Goal: Transaction & Acquisition: Purchase product/service

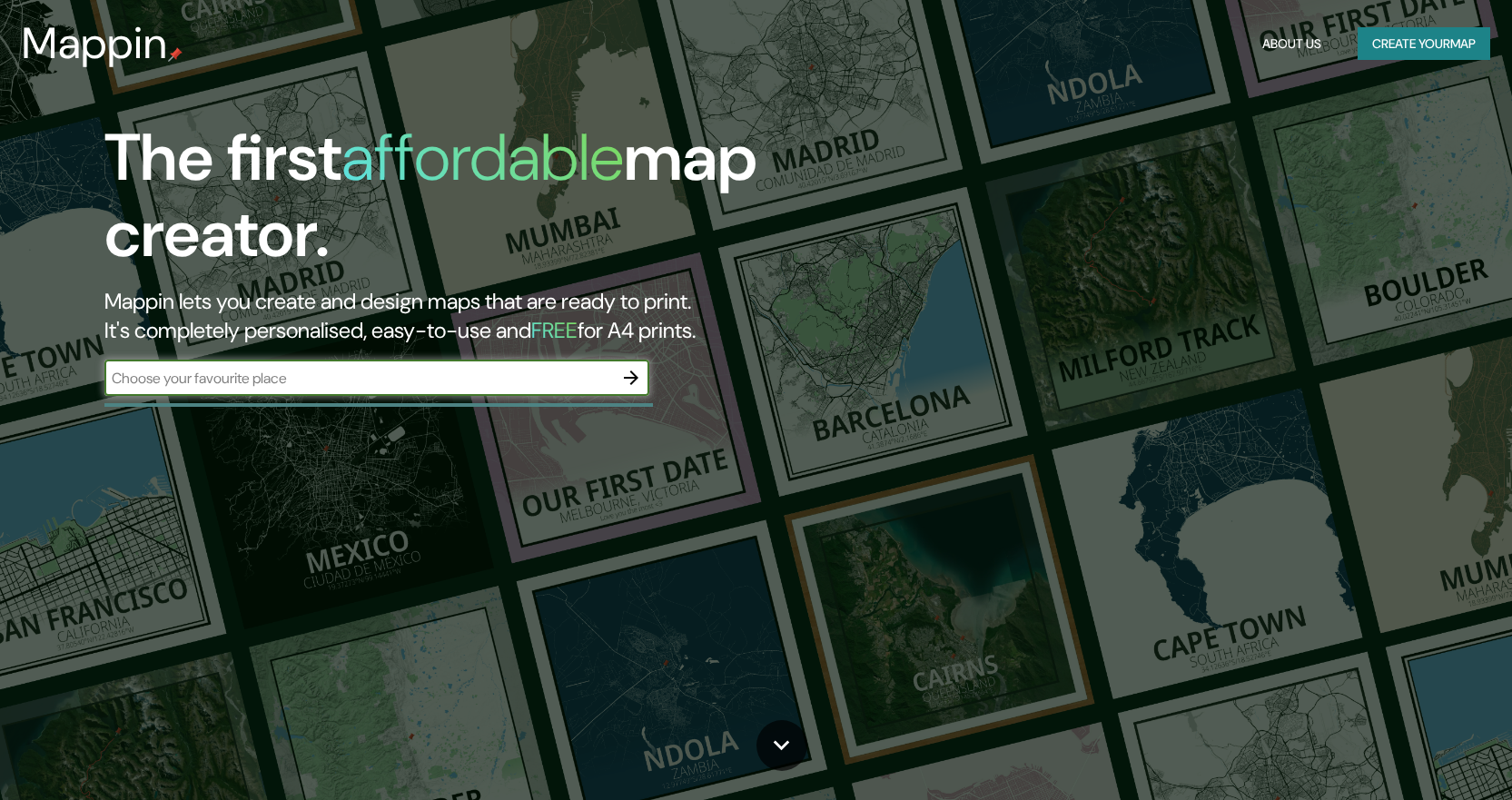
click at [147, 375] on input "text" at bounding box center [359, 379] width 509 height 21
type input "[PERSON_NAME] del triunfo"
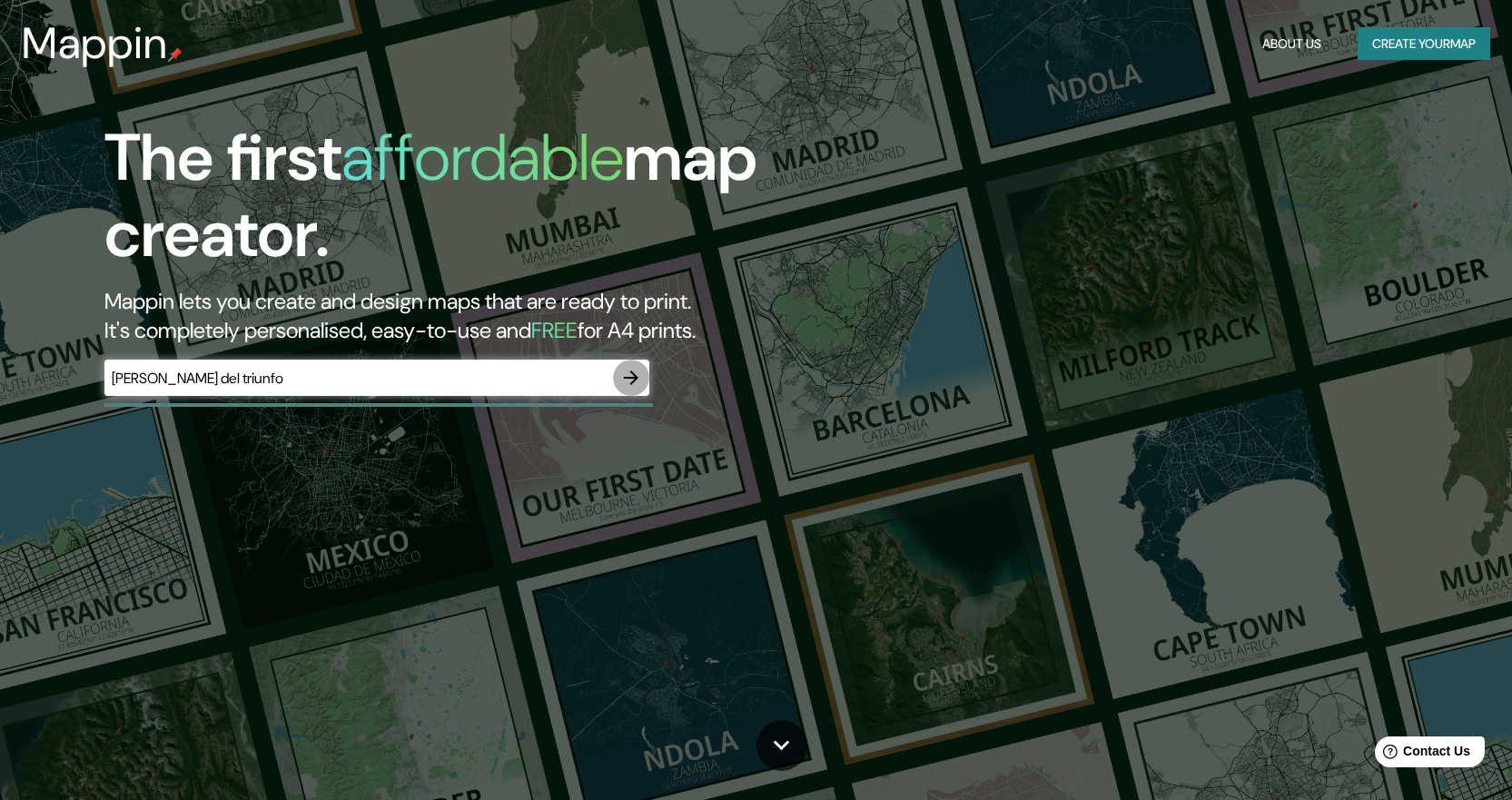
click at [626, 376] on icon "button" at bounding box center [631, 378] width 22 height 22
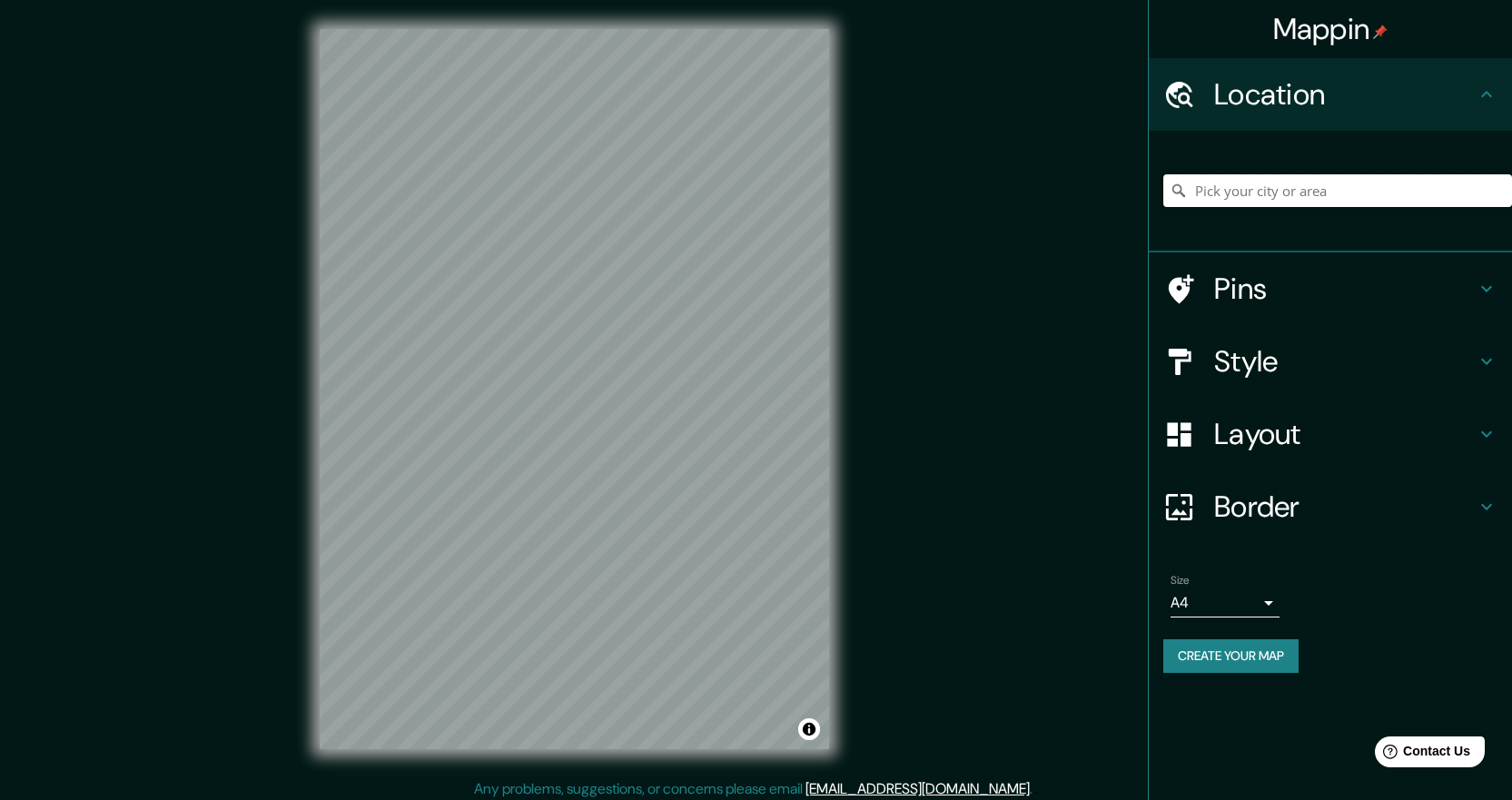
click at [1270, 196] on input "Pick your city or area" at bounding box center [1338, 191] width 349 height 32
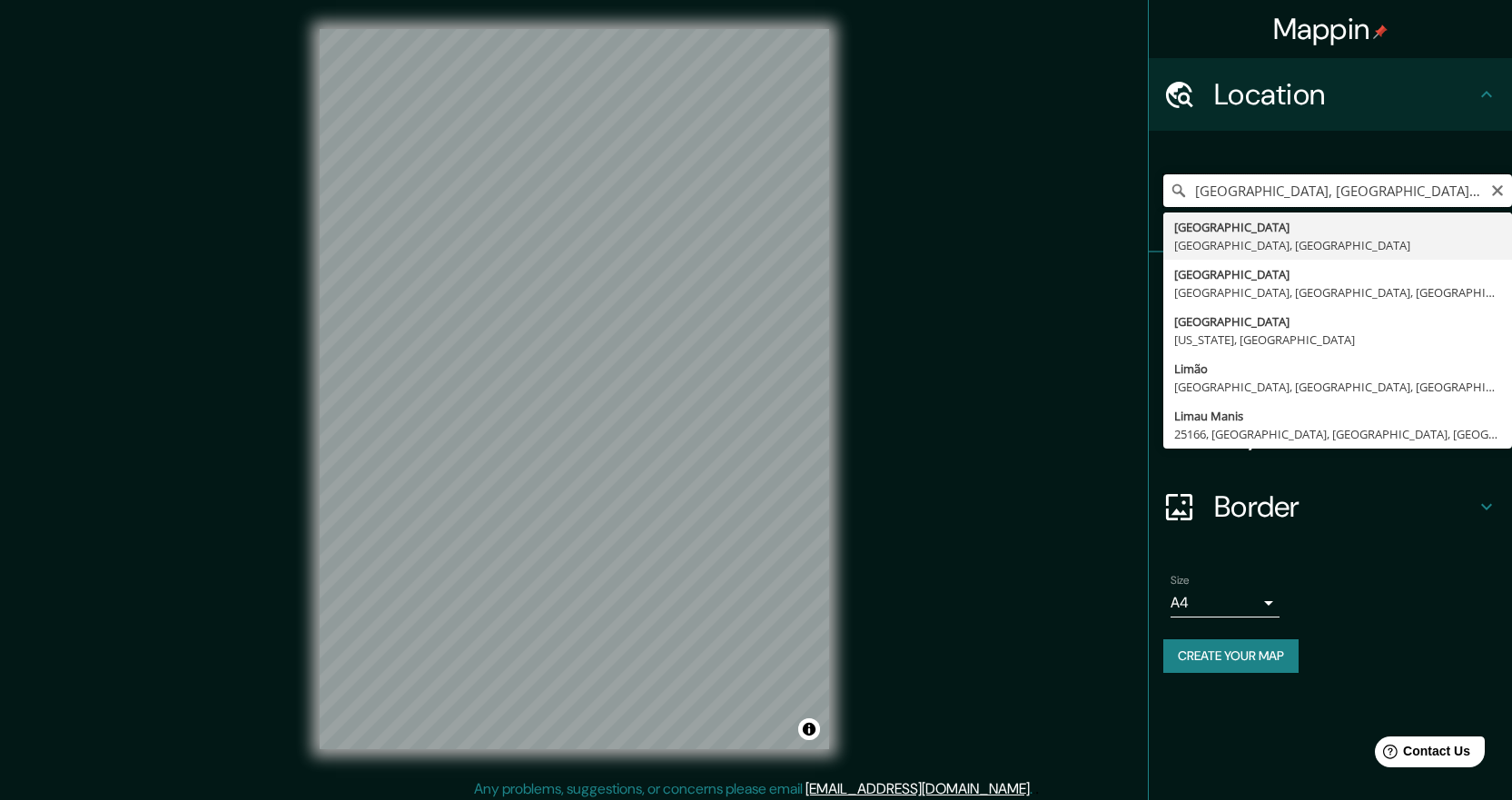
click at [1277, 191] on input "[GEOGRAPHIC_DATA], [GEOGRAPHIC_DATA], [GEOGRAPHIC_DATA]" at bounding box center [1338, 191] width 349 height 32
drag, startPoint x: 1379, startPoint y: 189, endPoint x: 984, endPoint y: 189, distance: 395.0
click at [984, 189] on div "Mappin Location [GEOGRAPHIC_DATA], [GEOGRAPHIC_DATA], [GEOGRAPHIC_DATA] [GEOGRA…" at bounding box center [756, 403] width 1512 height 808
type input "[PERSON_NAME], [GEOGRAPHIC_DATA], [GEOGRAPHIC_DATA], [GEOGRAPHIC_DATA]"
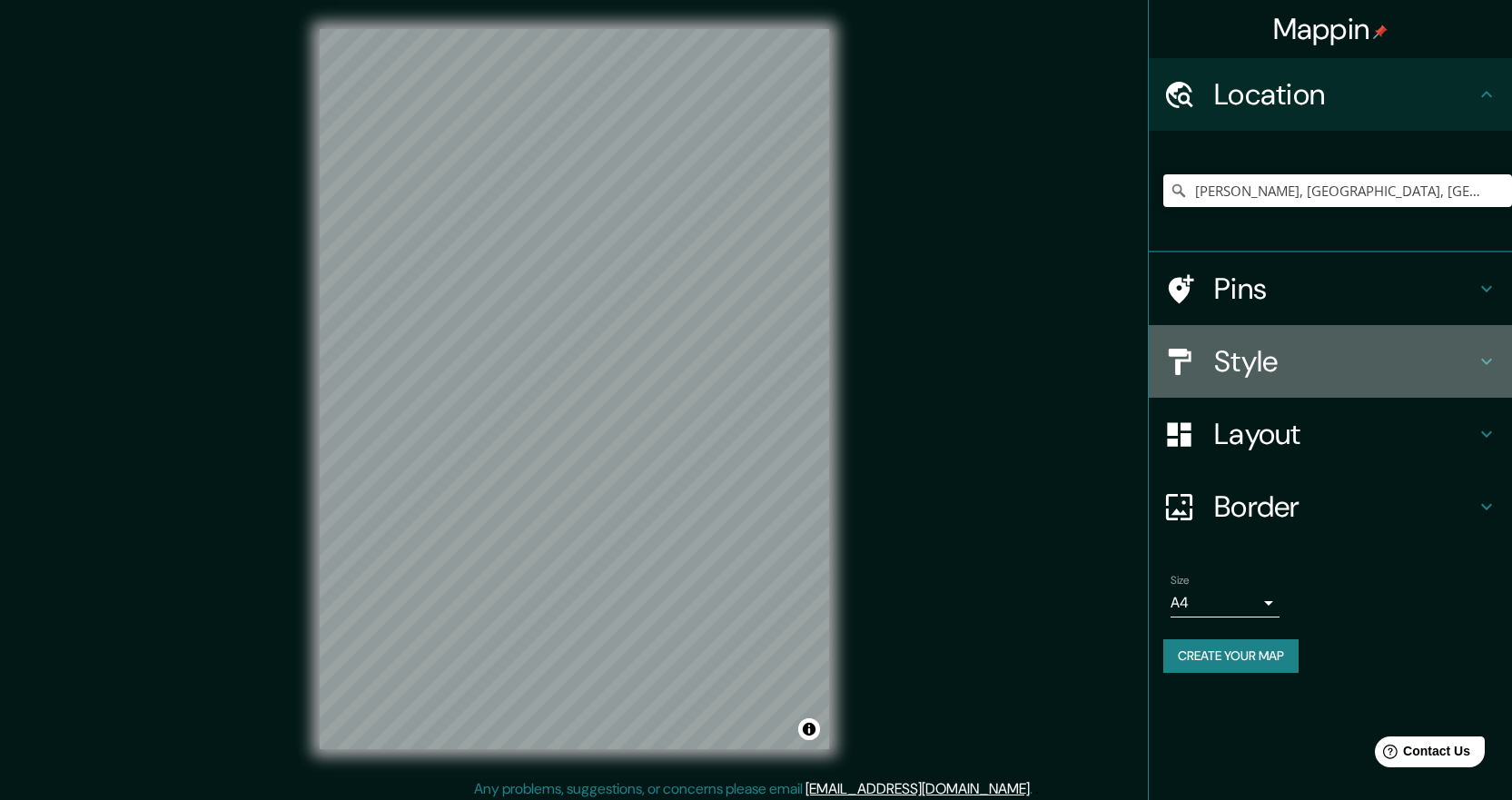
click at [1262, 356] on h4 "Style" at bounding box center [1345, 361] width 261 height 36
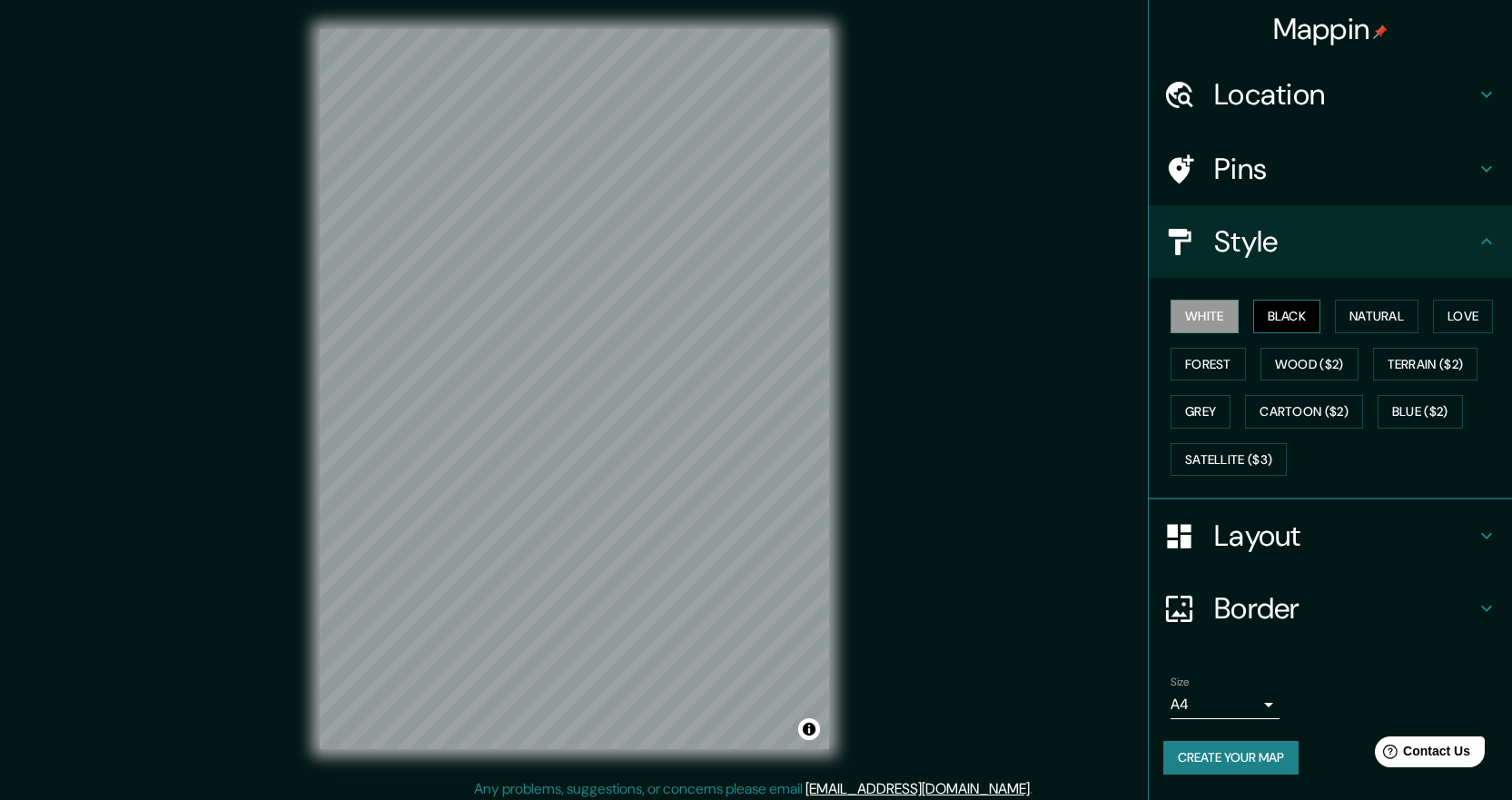
click at [1298, 318] on button "Black" at bounding box center [1287, 316] width 68 height 33
click at [1357, 322] on button "Natural" at bounding box center [1378, 316] width 84 height 33
click at [1456, 313] on button "Love" at bounding box center [1462, 316] width 60 height 33
click at [1228, 356] on button "Forest" at bounding box center [1208, 364] width 75 height 33
click at [1207, 407] on button "Grey" at bounding box center [1200, 411] width 60 height 33
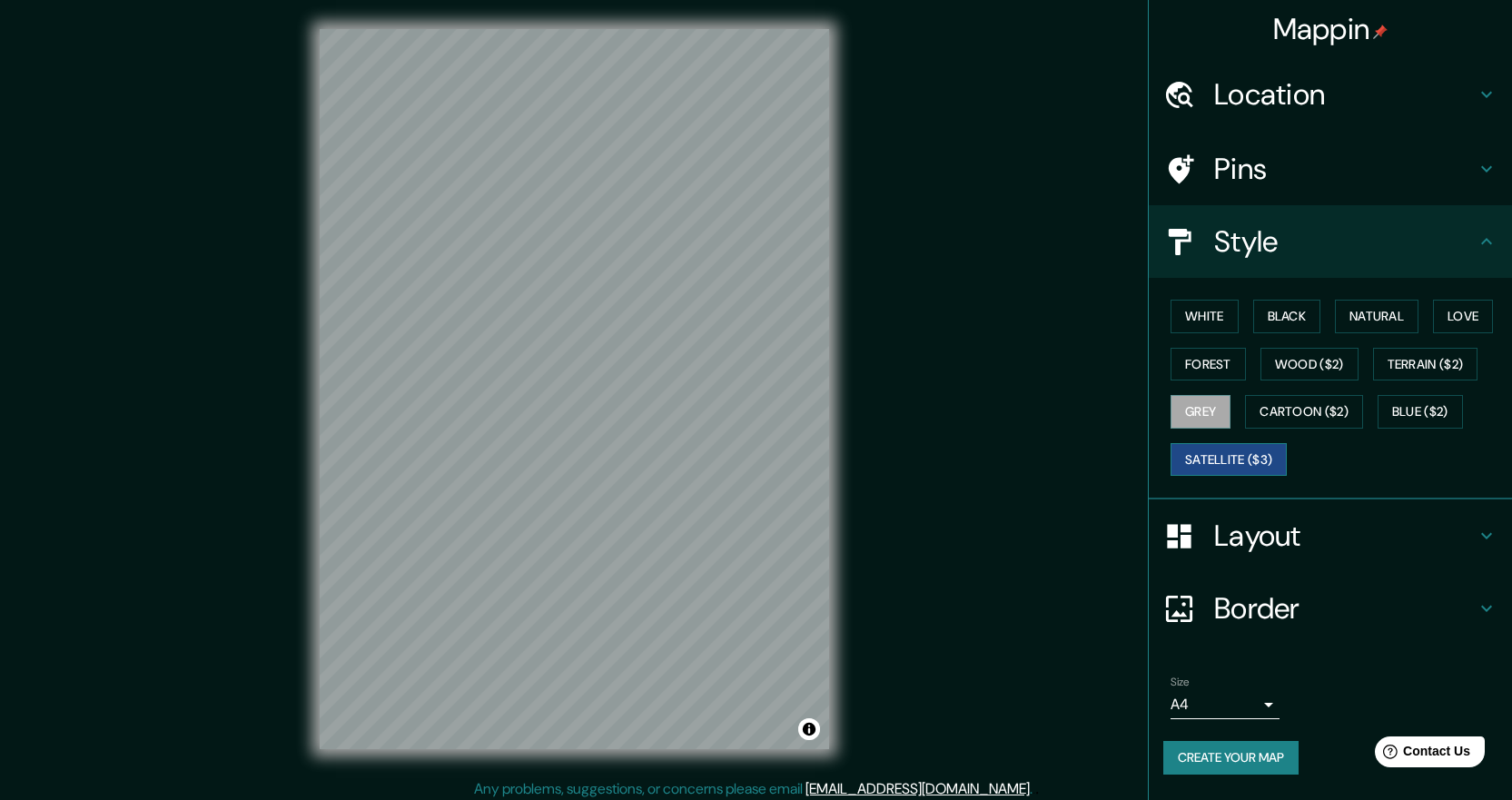
click at [1198, 463] on button "Satellite ($3)" at bounding box center [1229, 460] width 116 height 33
click at [1315, 408] on button "Cartoon ($2)" at bounding box center [1304, 411] width 118 height 33
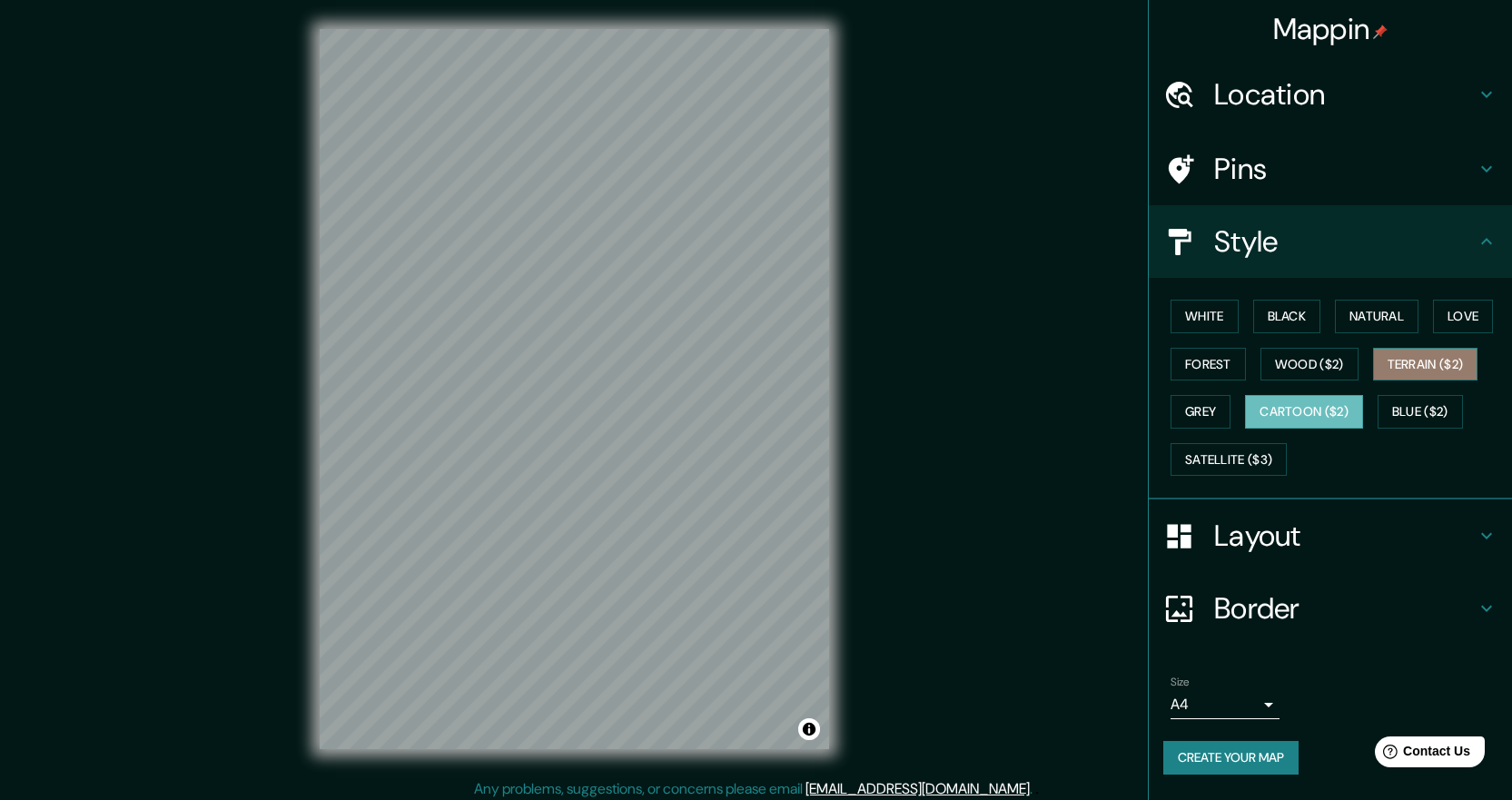
click at [1419, 362] on button "Terrain ($2)" at bounding box center [1426, 364] width 106 height 33
click at [1293, 373] on button "Wood ($2)" at bounding box center [1309, 364] width 98 height 33
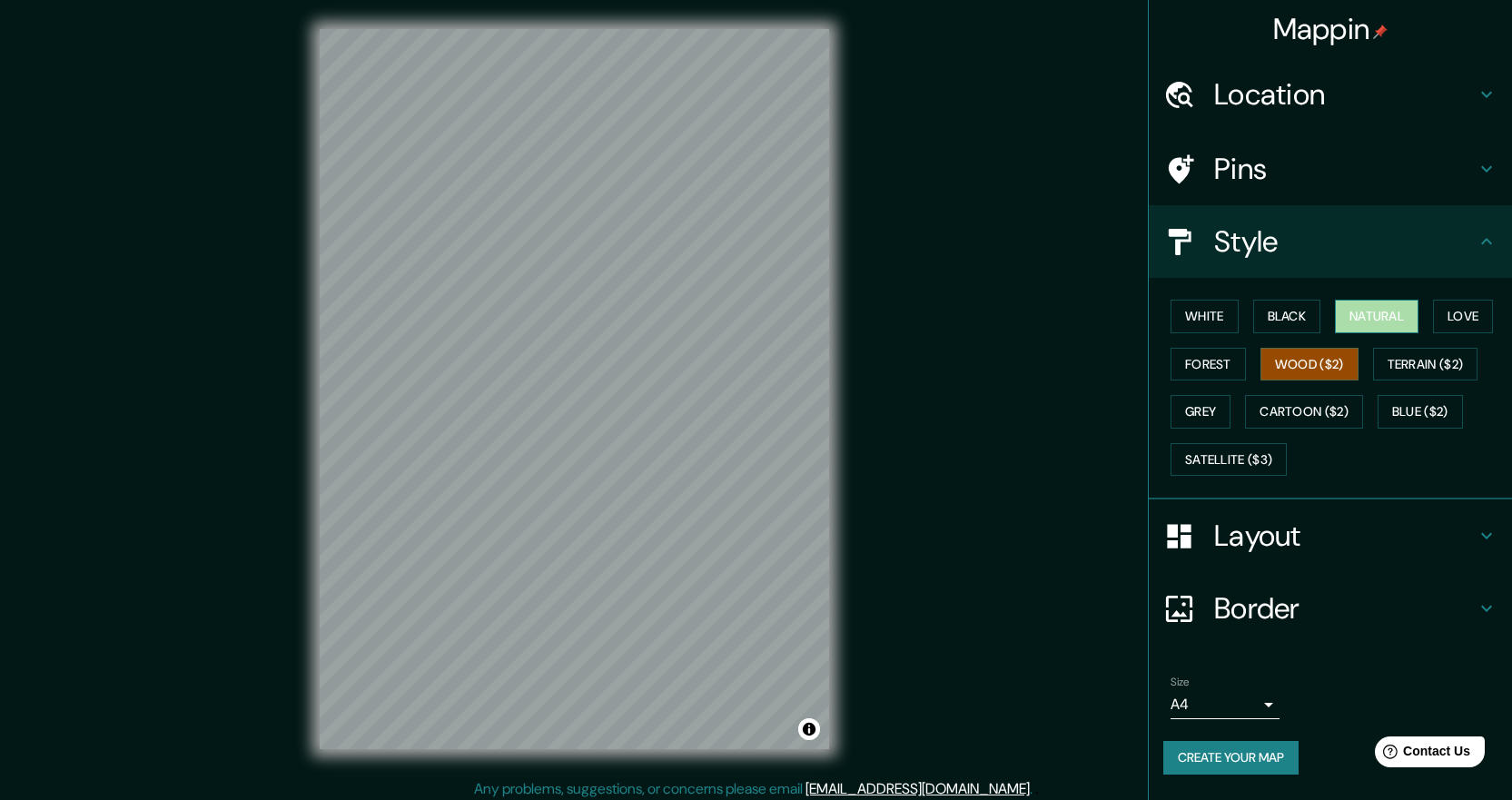
click at [1404, 307] on button "Natural" at bounding box center [1378, 316] width 84 height 33
click at [1266, 318] on button "Black" at bounding box center [1287, 316] width 68 height 33
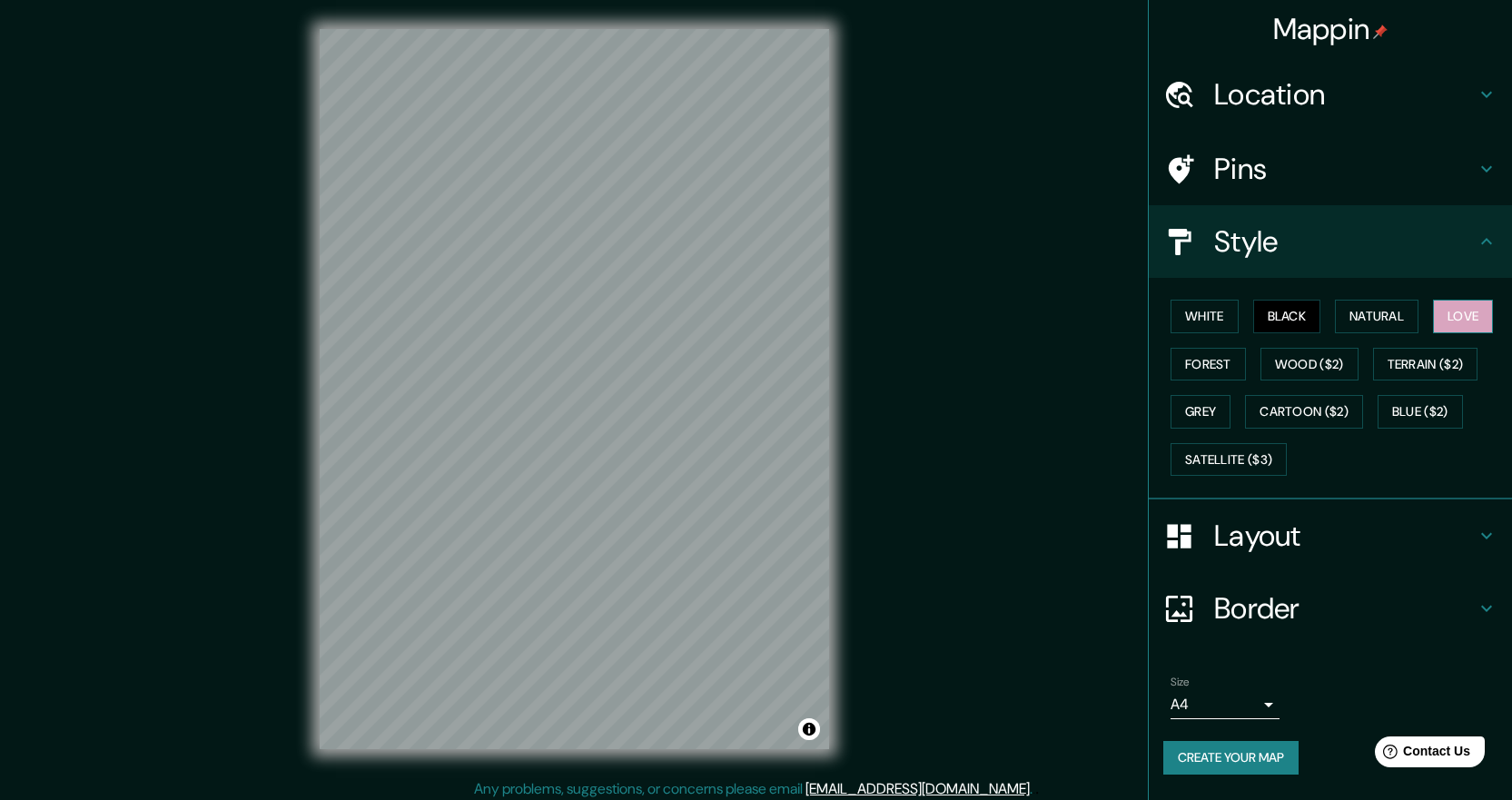
click at [1456, 306] on button "Love" at bounding box center [1462, 316] width 60 height 33
